Goal: Task Accomplishment & Management: Manage account settings

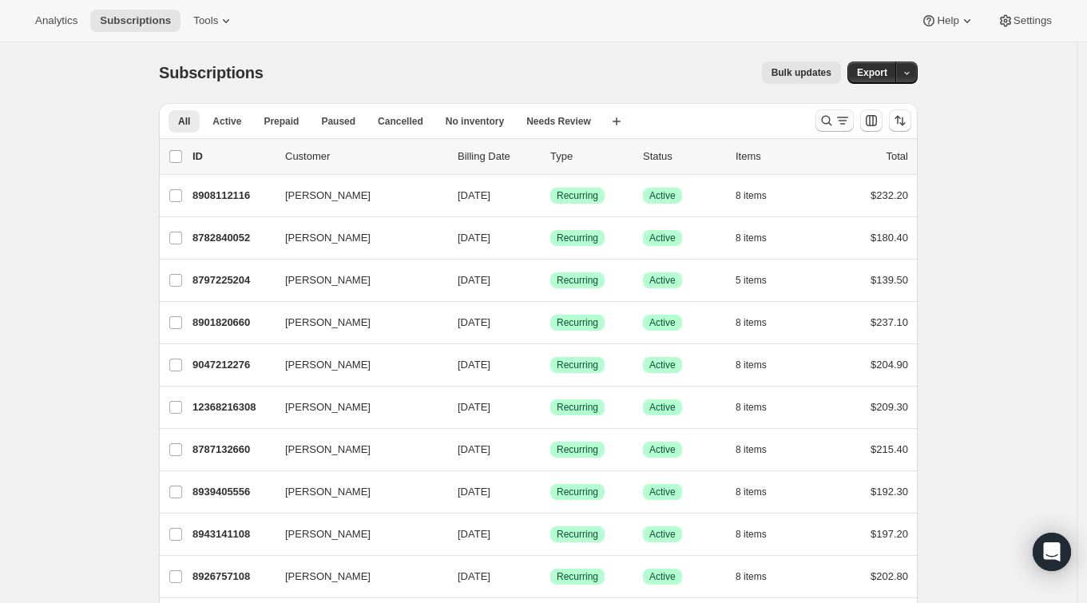
click at [829, 121] on icon "Search and filter results" at bounding box center [826, 121] width 16 height 16
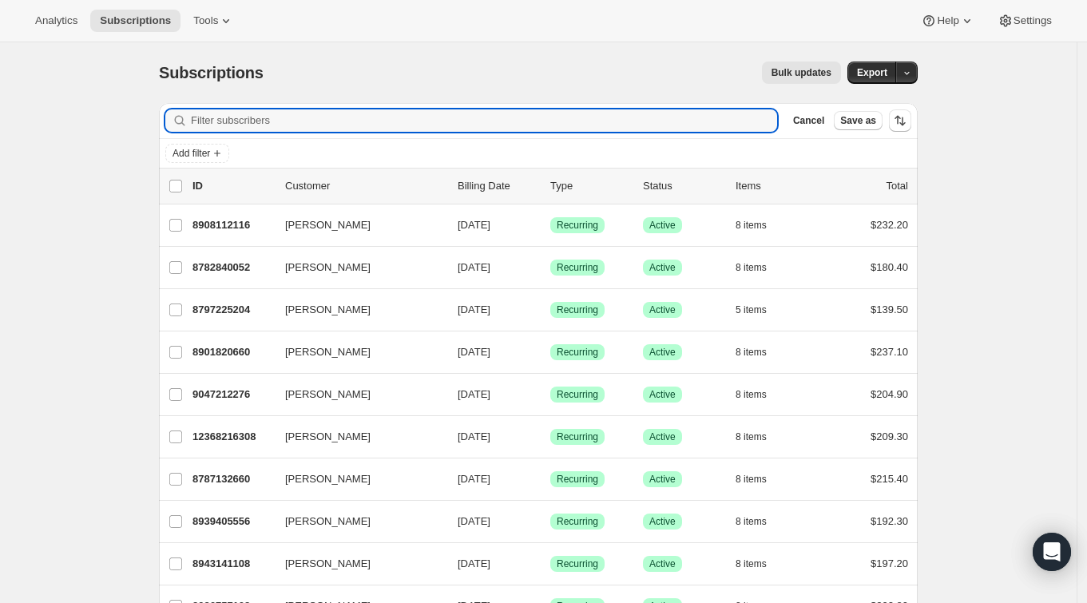
paste input "Victoria Sydorowicz"
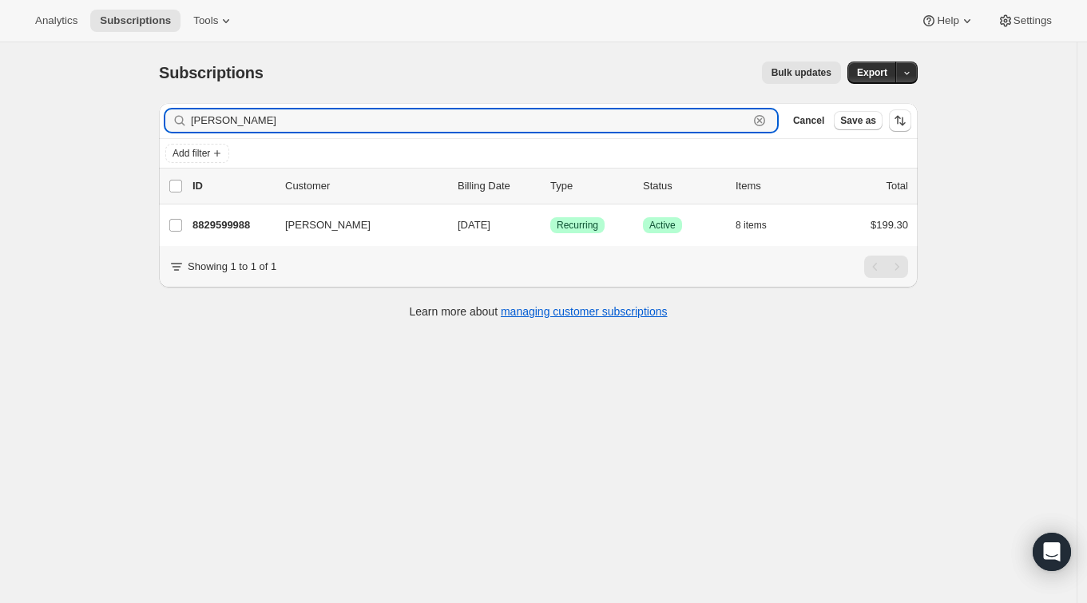
type input "Victoria Sydorowicz"
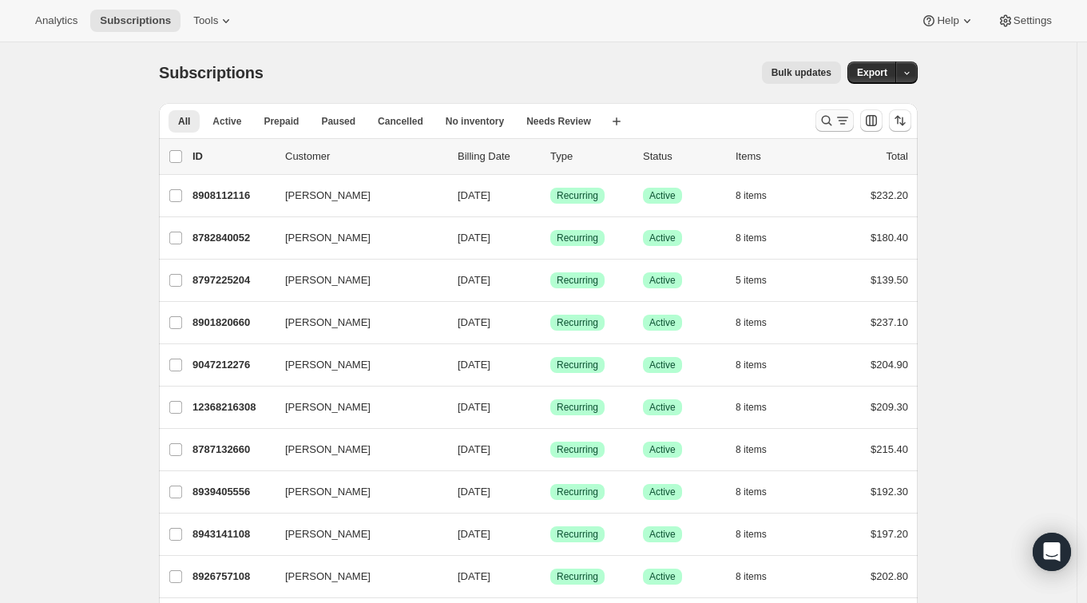
click at [828, 120] on icon "Search and filter results" at bounding box center [826, 121] width 16 height 16
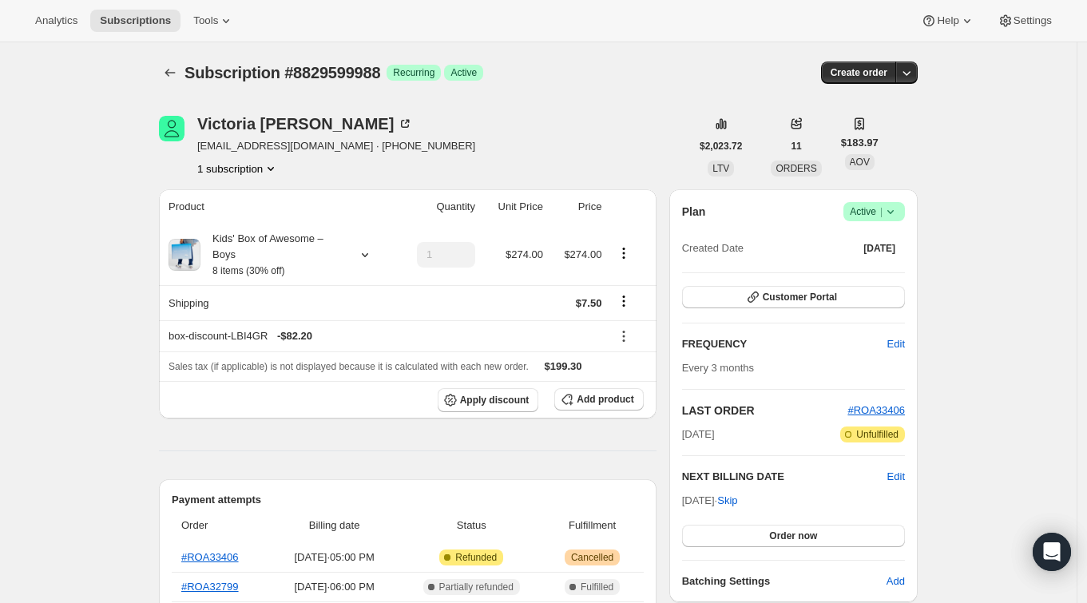
click at [895, 216] on icon at bounding box center [890, 212] width 16 height 16
click at [881, 266] on span "Cancel subscription" at bounding box center [880, 269] width 90 height 12
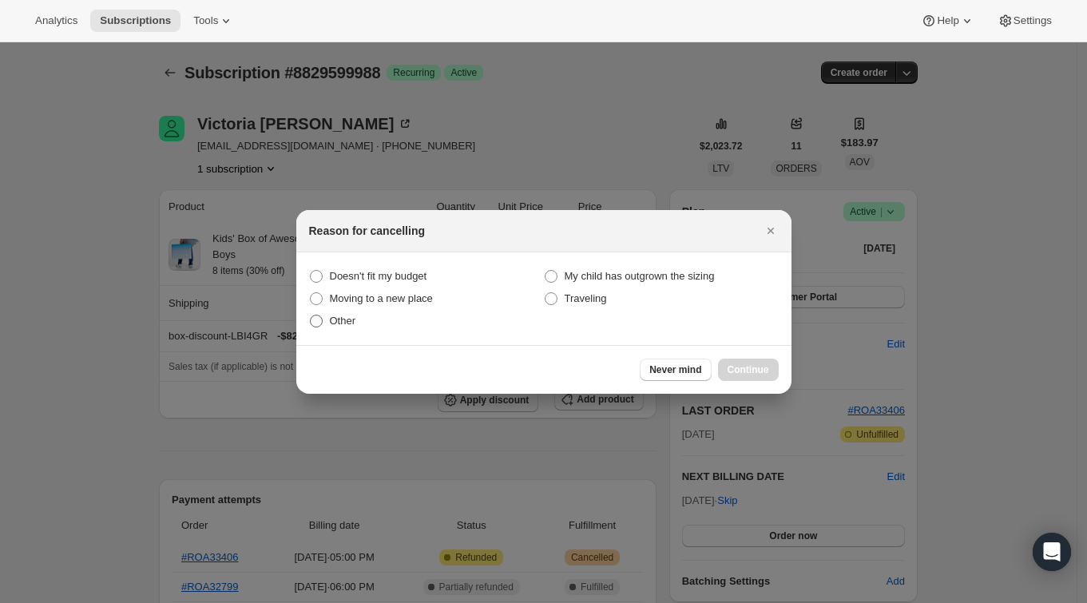
click at [342, 326] on span "Other" at bounding box center [343, 321] width 26 height 12
click at [311, 315] on input "Other" at bounding box center [310, 315] width 1 height 1
radio input "true"
click at [762, 360] on div "Never mind Continue" at bounding box center [543, 369] width 495 height 49
click at [758, 367] on span "Continue" at bounding box center [748, 369] width 42 height 13
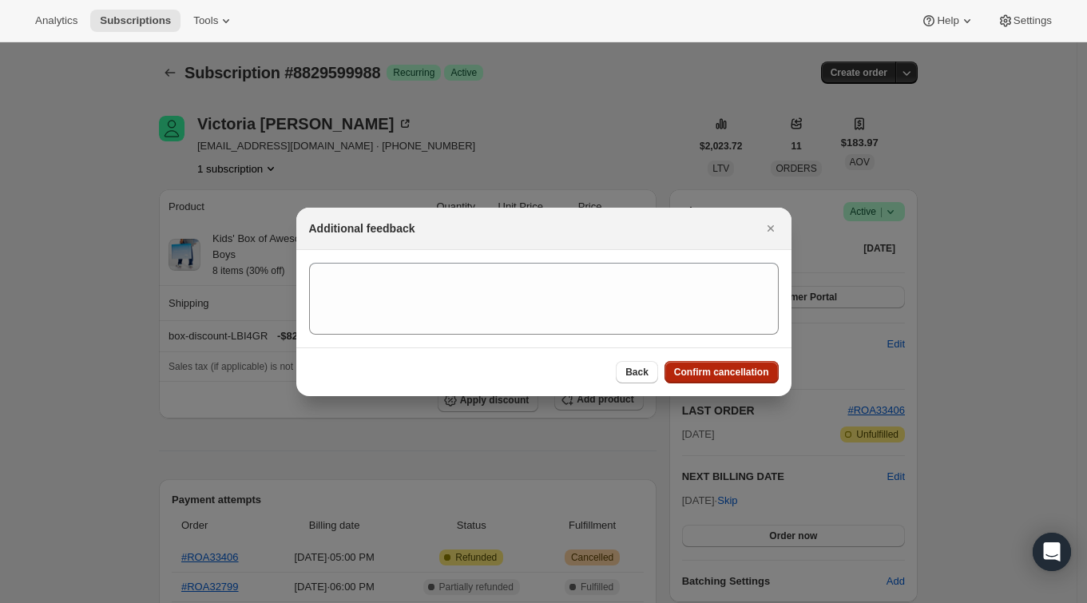
click at [736, 371] on span "Confirm cancellation" at bounding box center [721, 372] width 95 height 13
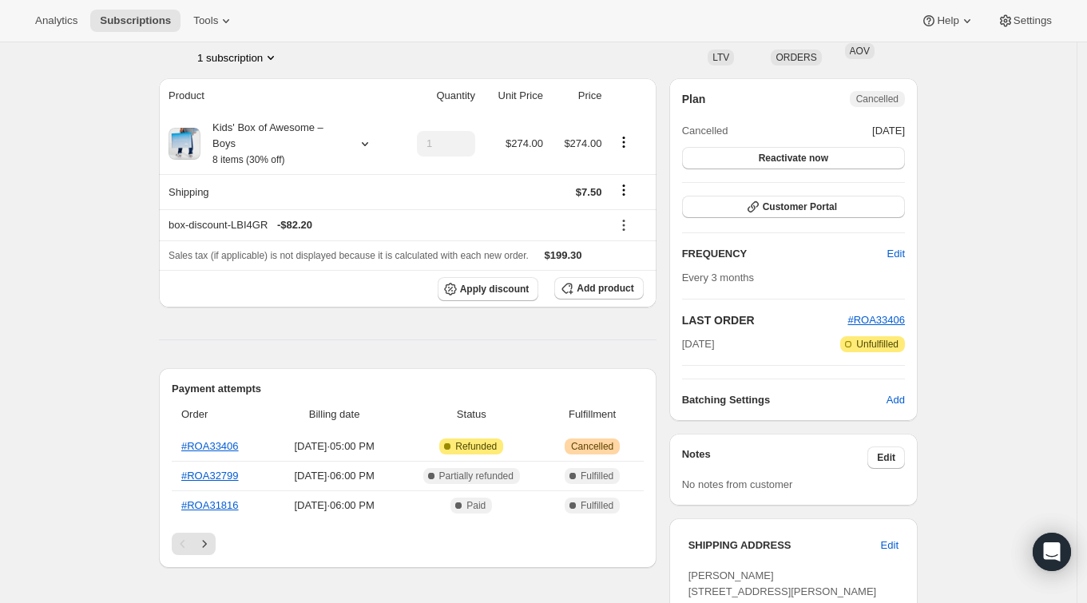
scroll to position [100, 0]
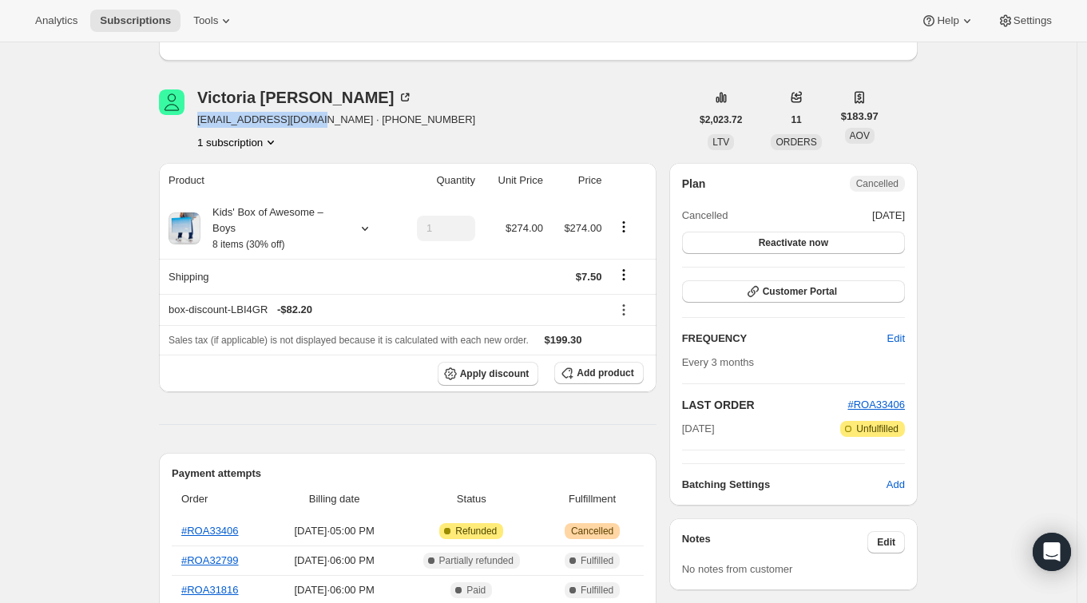
drag, startPoint x: 201, startPoint y: 121, endPoint x: 314, endPoint y: 125, distance: 112.6
click at [314, 125] on span "[EMAIL_ADDRESS][DOMAIN_NAME] · [PHONE_NUMBER]" at bounding box center [336, 120] width 278 height 16
copy span "[EMAIL_ADDRESS][DOMAIN_NAME]"
